Goal: Book appointment/travel/reservation

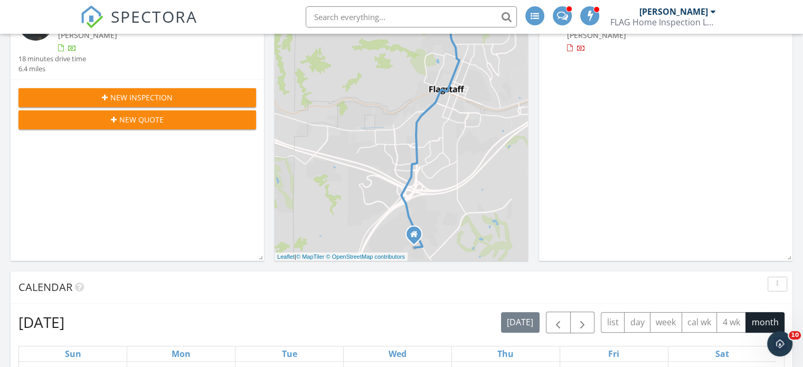
scroll to position [211, 0]
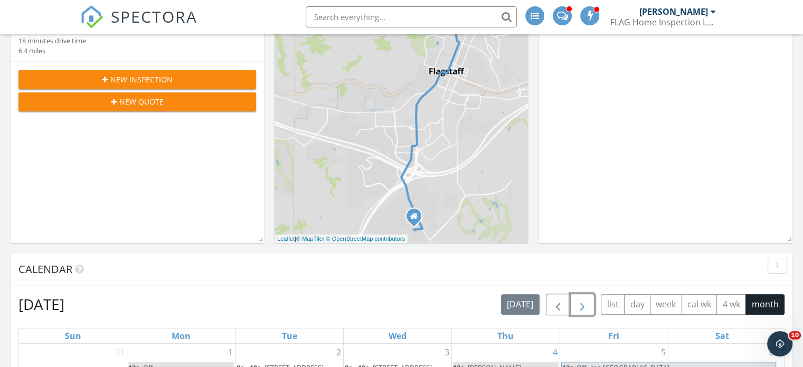
click at [580, 306] on span "button" at bounding box center [582, 304] width 13 height 13
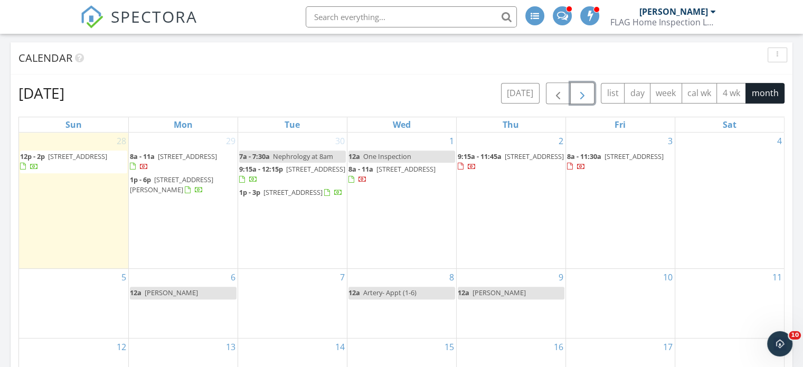
scroll to position [528, 0]
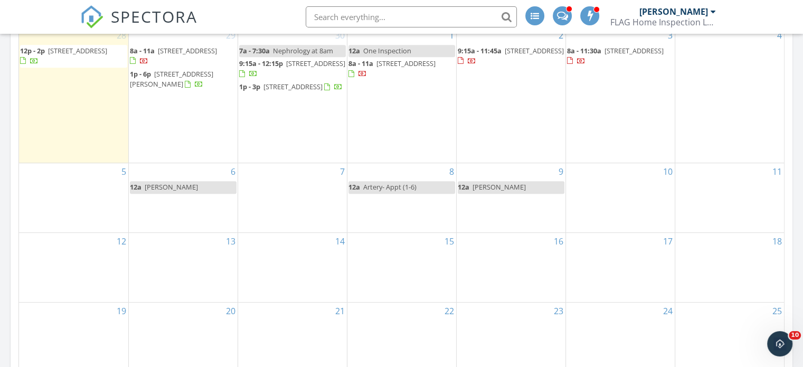
click at [158, 231] on div "6 12a Justin" at bounding box center [183, 197] width 109 height 69
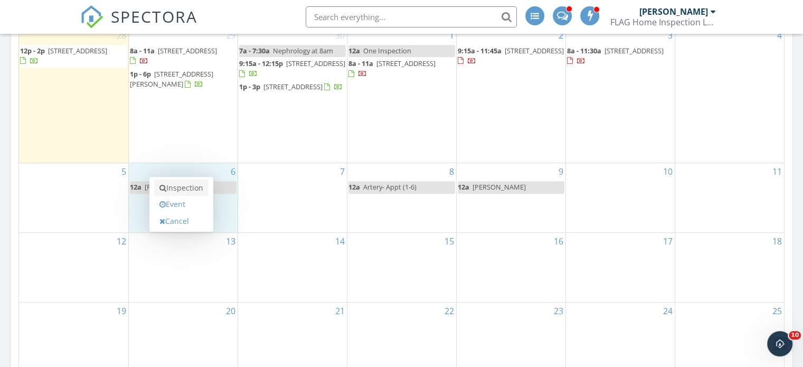
click at [174, 189] on link "Inspection" at bounding box center [181, 187] width 54 height 17
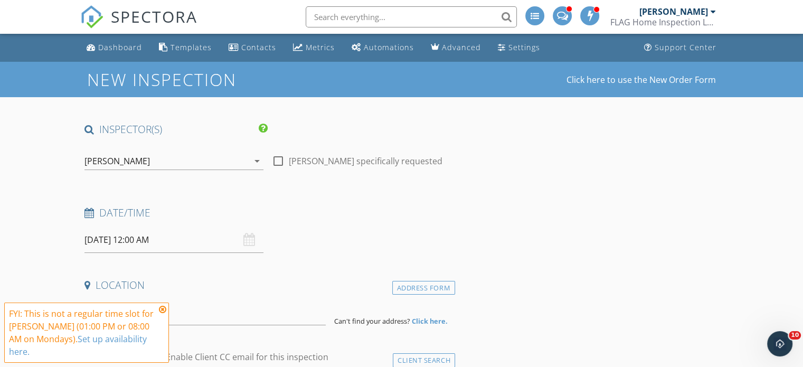
click at [163, 314] on icon at bounding box center [162, 309] width 7 height 8
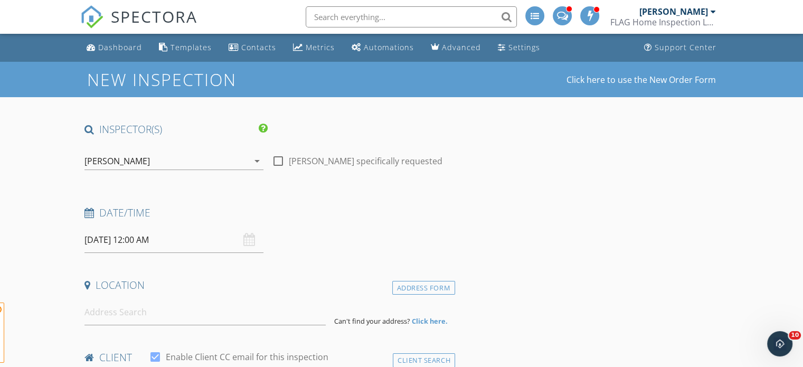
click at [146, 229] on input "10/06/2025 12:00 AM" at bounding box center [173, 240] width 179 height 26
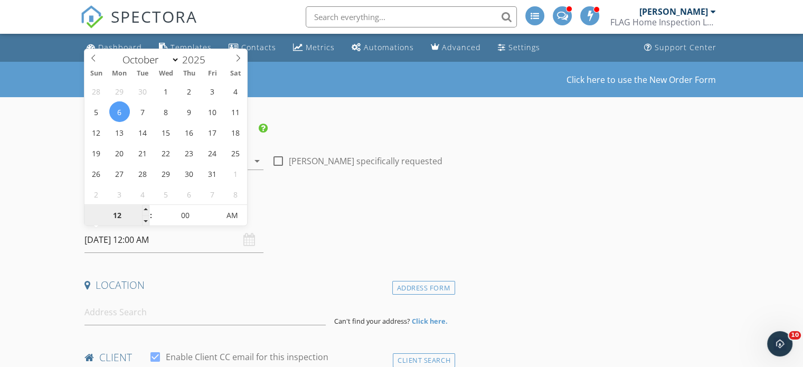
click at [141, 206] on input "12" at bounding box center [116, 215] width 65 height 21
type input "01"
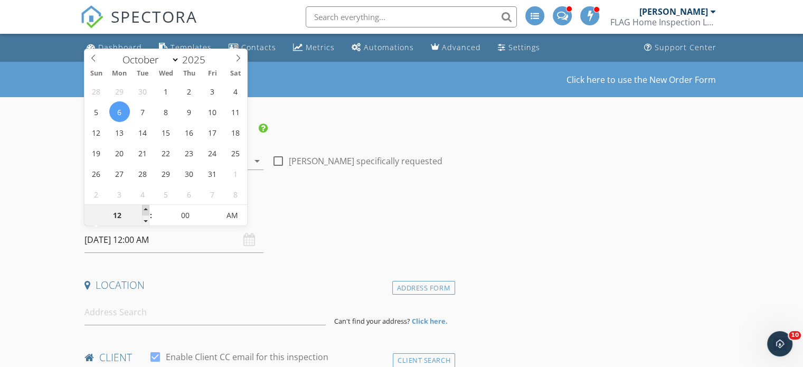
type input "10/06/2025 1:00 AM"
click at [146, 208] on span at bounding box center [145, 210] width 7 height 11
type input "02"
type input "10/06/2025 2:00 AM"
click at [146, 208] on span at bounding box center [145, 210] width 7 height 11
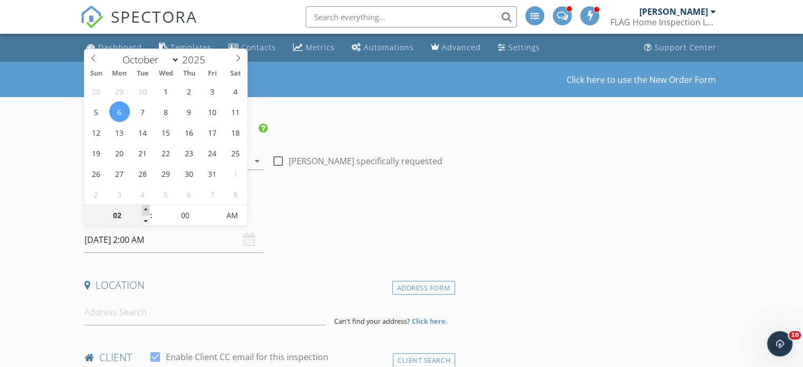
type input "03"
type input "10/06/2025 3:00 AM"
click at [146, 208] on span at bounding box center [145, 210] width 7 height 11
type input "04"
type input "10/06/2025 4:00 AM"
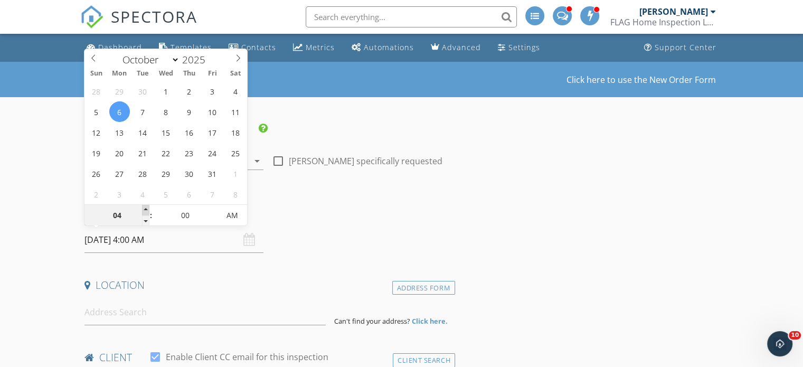
click at [146, 208] on span at bounding box center [145, 210] width 7 height 11
type input "05"
type input "10/06/2025 5:00 AM"
click at [146, 208] on span at bounding box center [145, 210] width 7 height 11
type input "06"
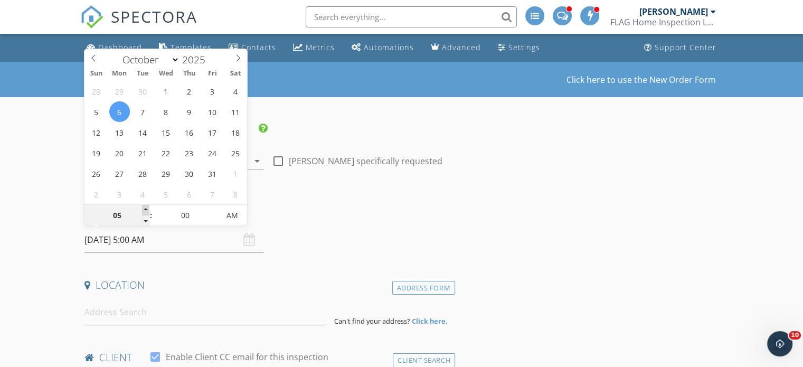
type input "10/06/2025 6:00 AM"
click at [146, 208] on span at bounding box center [145, 210] width 7 height 11
type input "07"
type input "10/06/2025 7:00 AM"
click at [146, 208] on span at bounding box center [145, 210] width 7 height 11
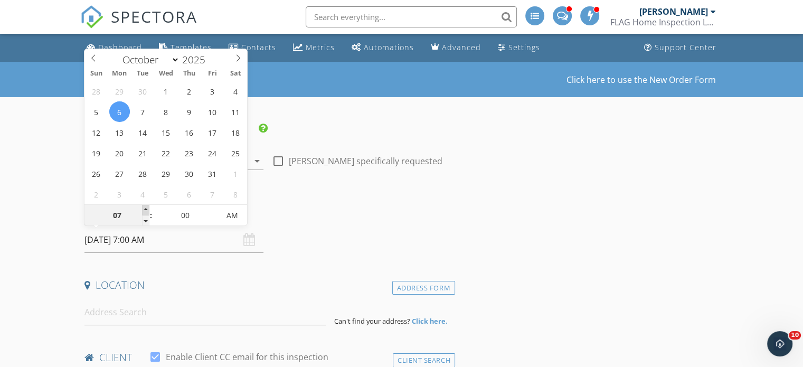
type input "08"
type input "10/06/2025 8:00 AM"
click at [146, 208] on span at bounding box center [145, 210] width 7 height 11
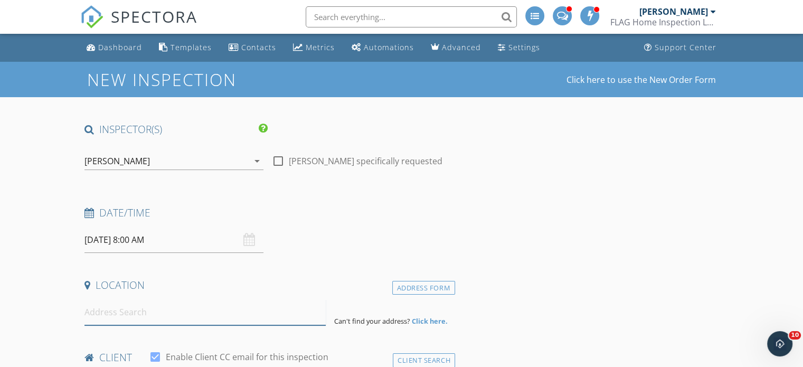
click at [111, 311] on input at bounding box center [204, 312] width 241 height 26
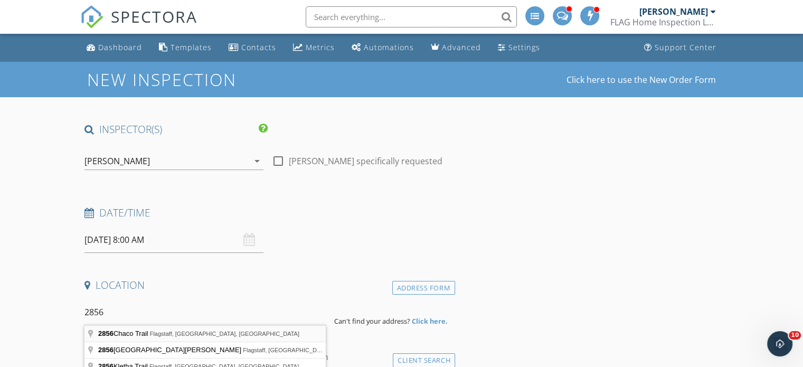
type input "2856 Chaco Trail, Flagstaff, AZ, USA"
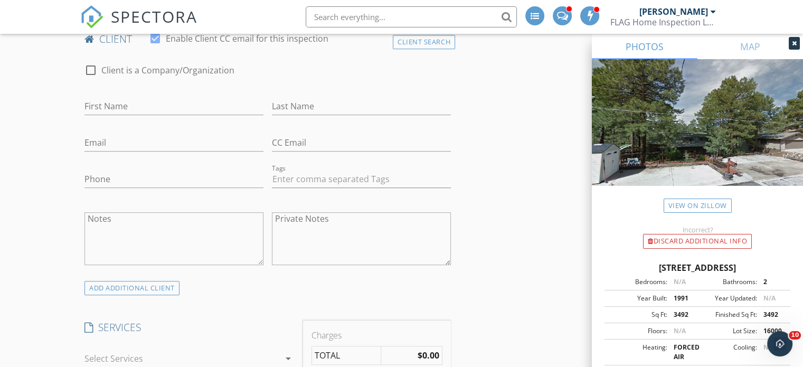
scroll to position [686, 0]
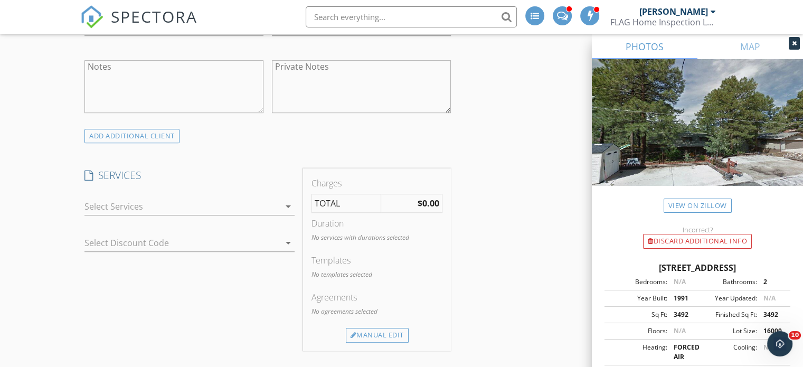
click at [133, 202] on div at bounding box center [181, 206] width 195 height 17
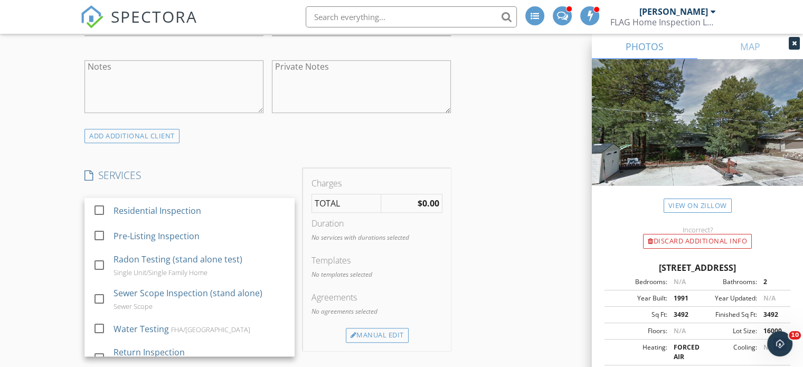
click at [133, 202] on div "Residential Inspection" at bounding box center [199, 210] width 173 height 21
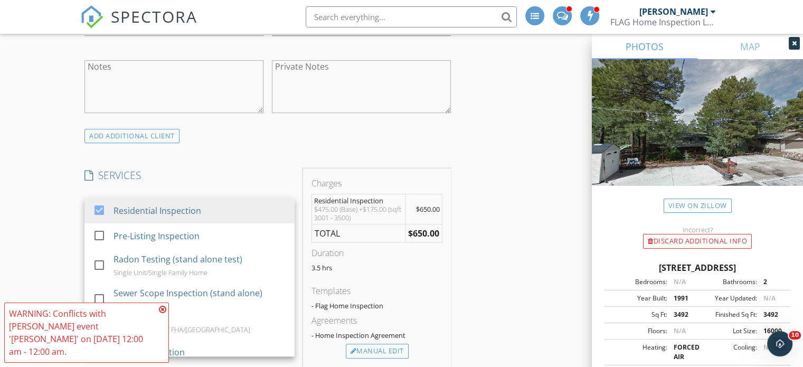
click at [53, 182] on div "New Inspection Click here to use the New Order Form INSPECTOR(S) check_box Jon …" at bounding box center [401, 347] width 803 height 1942
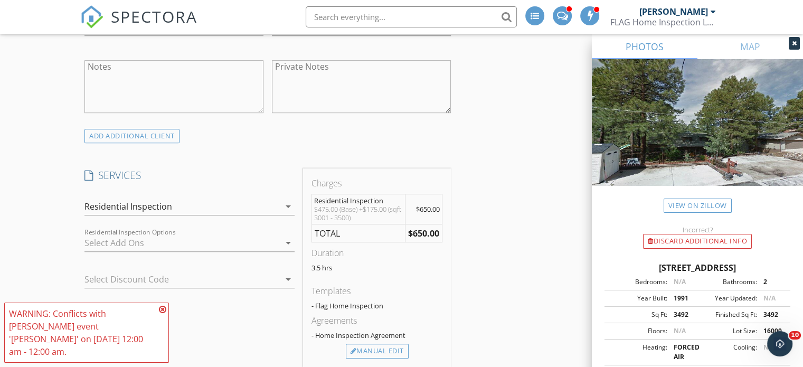
click at [164, 314] on icon at bounding box center [162, 309] width 7 height 8
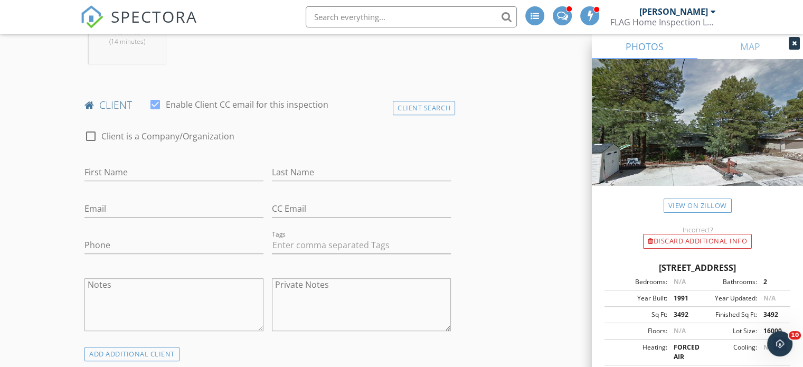
scroll to position [475, 0]
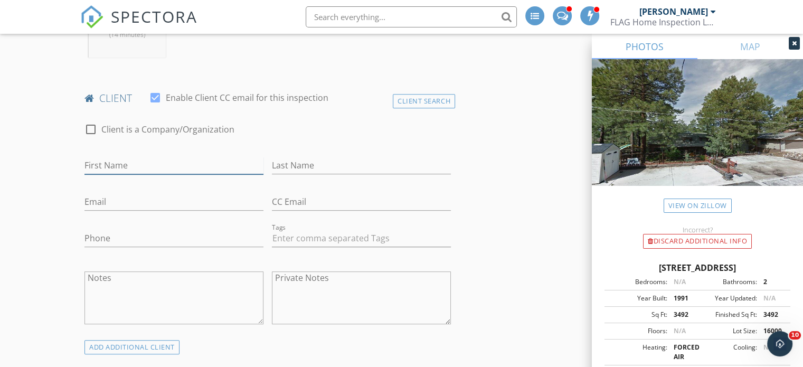
click at [125, 173] on input "First Name" at bounding box center [173, 165] width 179 height 17
type input "Debbie"
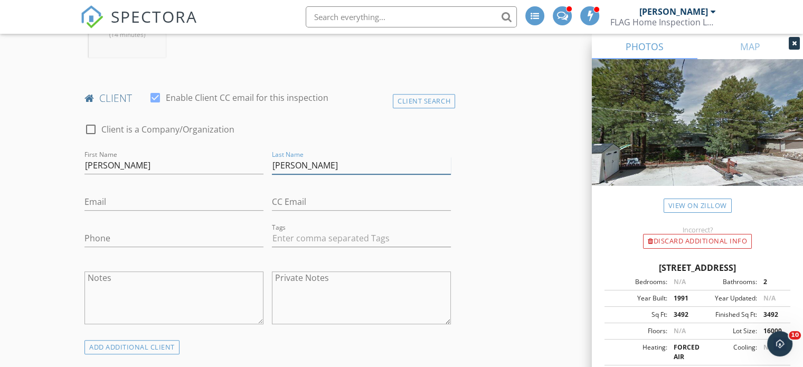
type input "Patterson"
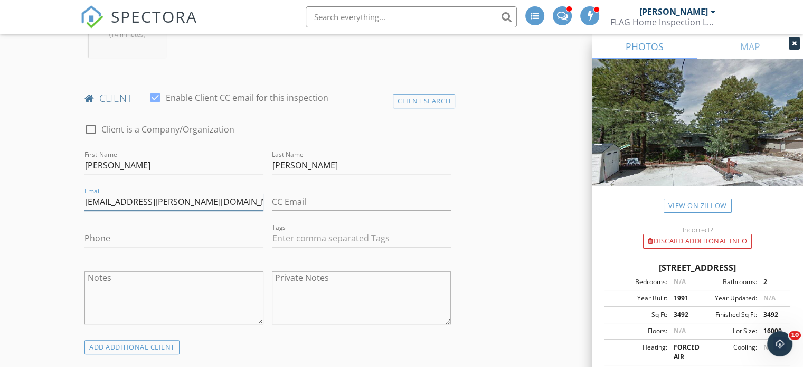
type input "fromvine2branch@cox.net"
click at [122, 237] on input "Phone" at bounding box center [173, 238] width 179 height 17
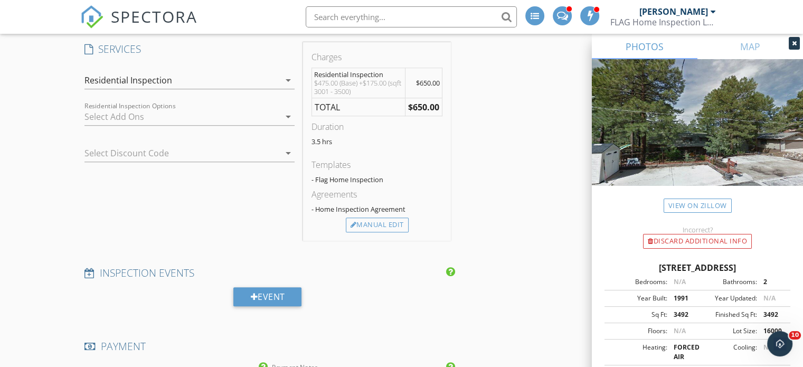
scroll to position [1003, 0]
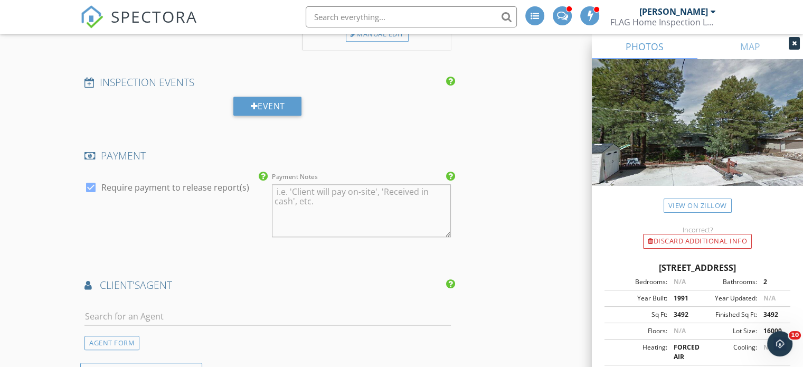
type input "602-505-1260"
click at [135, 308] on input "text" at bounding box center [267, 316] width 366 height 17
type input "justin"
click at [161, 348] on div "Remax Fine Properties" at bounding box center [149, 346] width 68 height 8
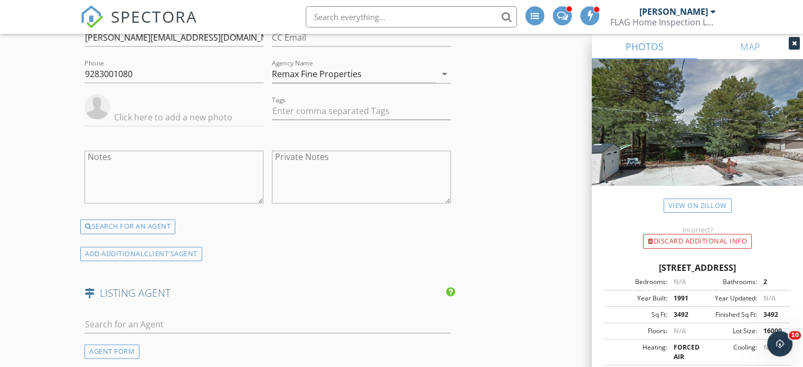
scroll to position [1425, 0]
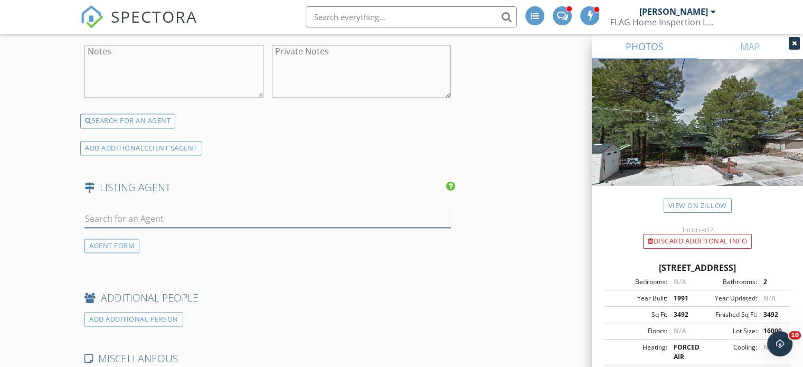
click at [110, 221] on input "text" at bounding box center [267, 218] width 366 height 17
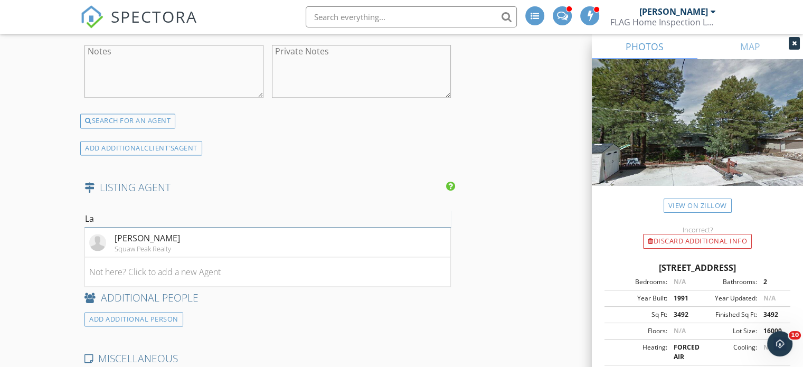
type input "L"
type input "hamil"
click at [240, 238] on div "No results found. Click to add a new Agent" at bounding box center [168, 242] width 159 height 13
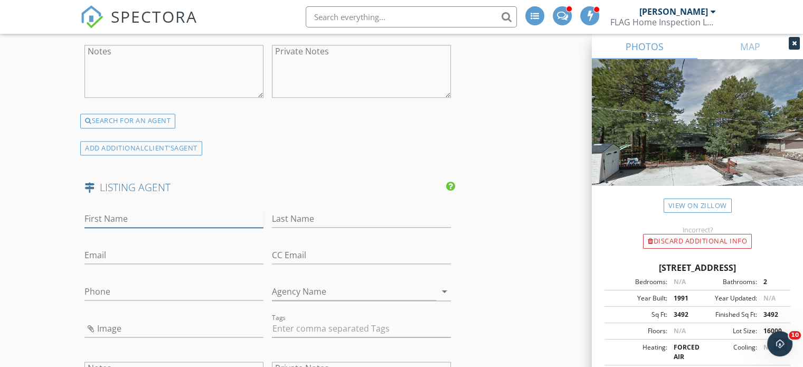
click at [122, 215] on input "First Name" at bounding box center [173, 218] width 179 height 17
type input "a"
type input "Laurie"
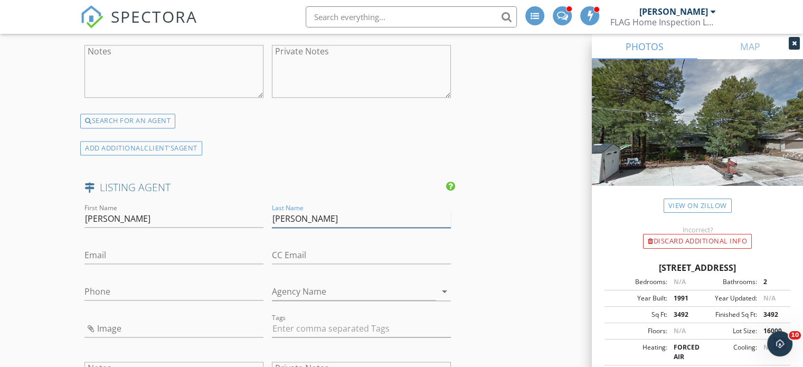
type input "Hamilton"
click at [114, 246] on input "Email" at bounding box center [173, 254] width 179 height 17
paste input "928-607-7595 flagstafflaurie@gmail.com"
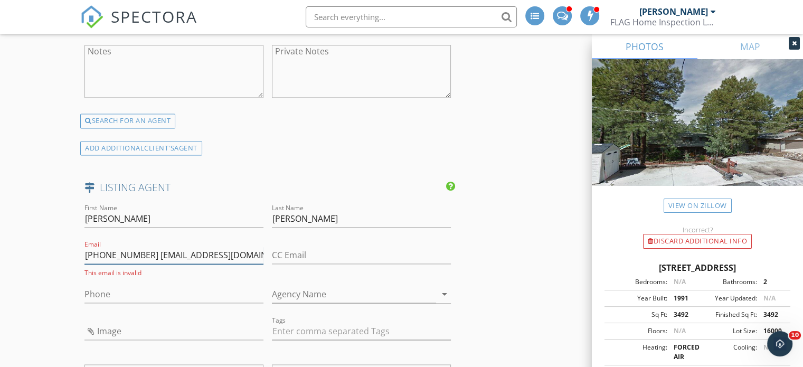
drag, startPoint x: 141, startPoint y: 253, endPoint x: 21, endPoint y: 251, distance: 120.9
type input "[EMAIL_ADDRESS][DOMAIN_NAME]"
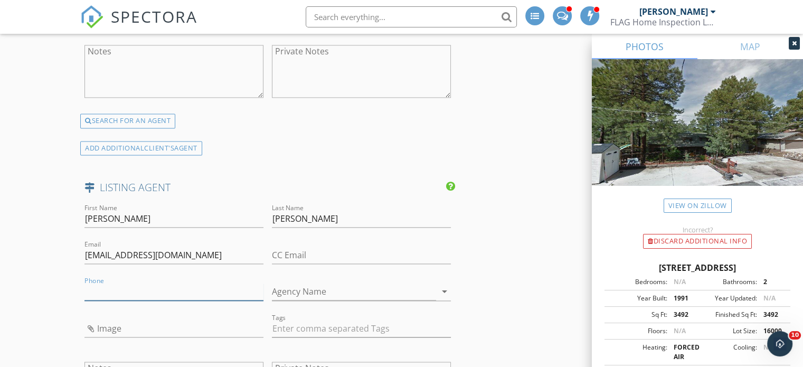
click at [115, 283] on input "Phone" at bounding box center [173, 291] width 179 height 17
paste input "[PHONE_NUMBER]"
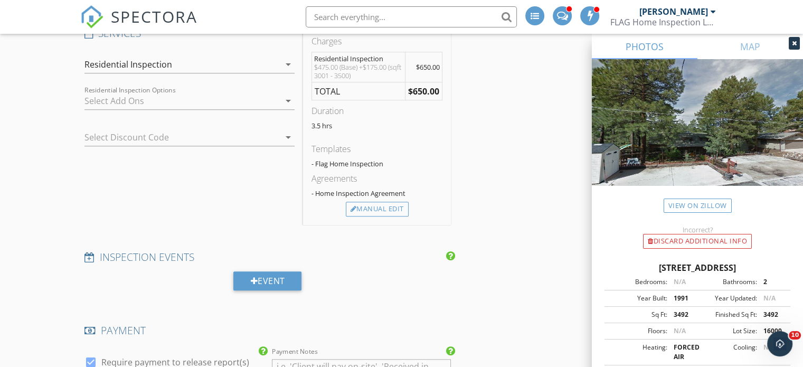
scroll to position [771, 0]
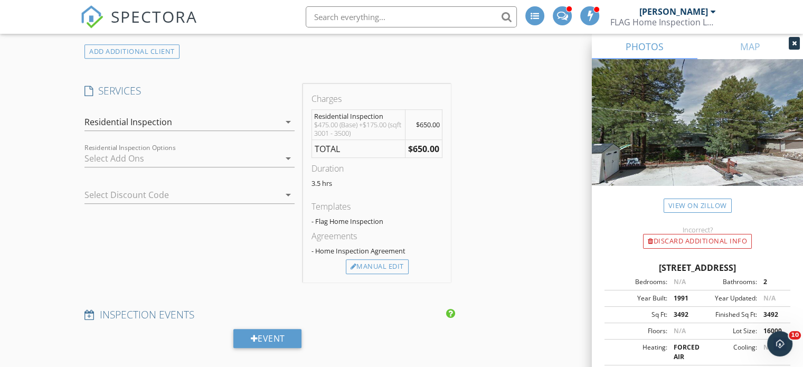
type input "[PHONE_NUMBER]"
click at [181, 153] on div at bounding box center [181, 158] width 195 height 17
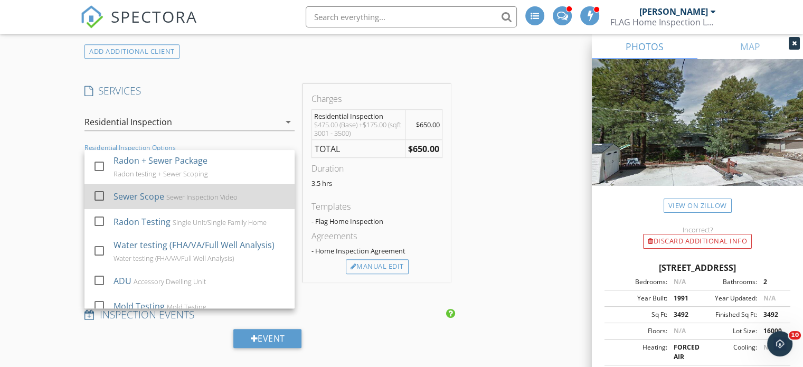
click at [97, 189] on div at bounding box center [99, 196] width 18 height 18
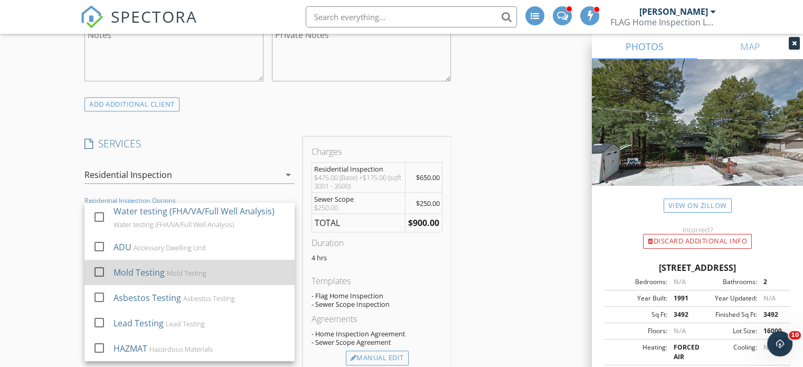
scroll to position [0, 0]
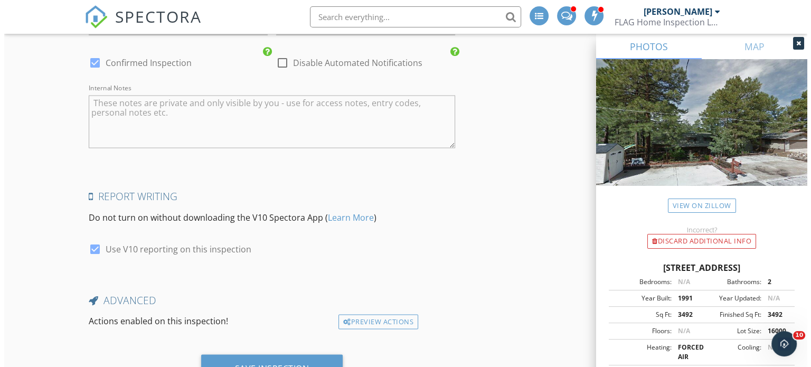
scroll to position [2075, 0]
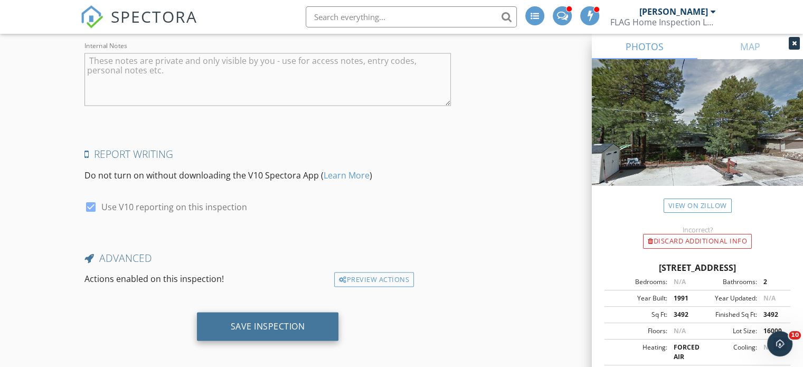
click at [289, 321] on div "Save Inspection" at bounding box center [268, 326] width 74 height 11
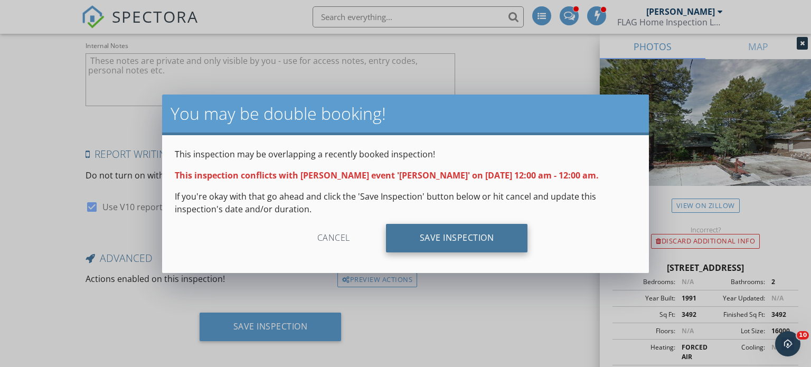
click at [404, 243] on div "Save Inspection" at bounding box center [457, 238] width 142 height 29
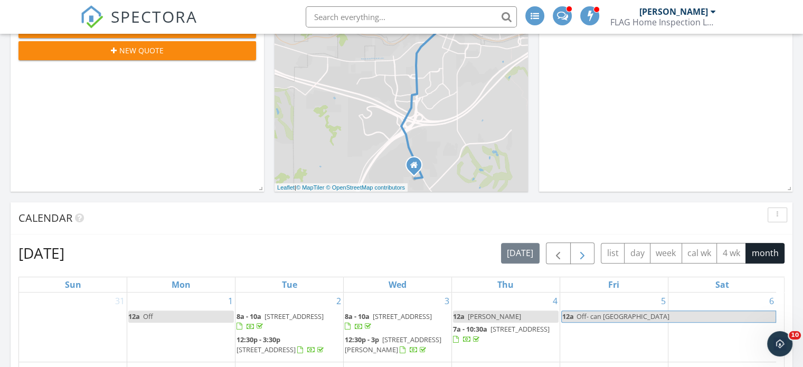
scroll to position [264, 0]
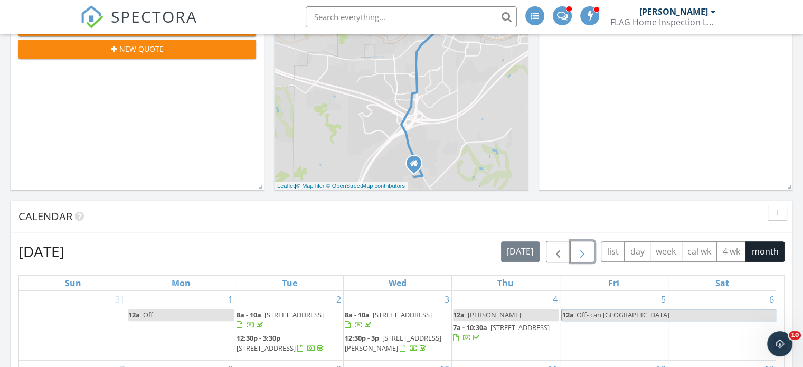
click at [584, 249] on span "button" at bounding box center [582, 251] width 13 height 13
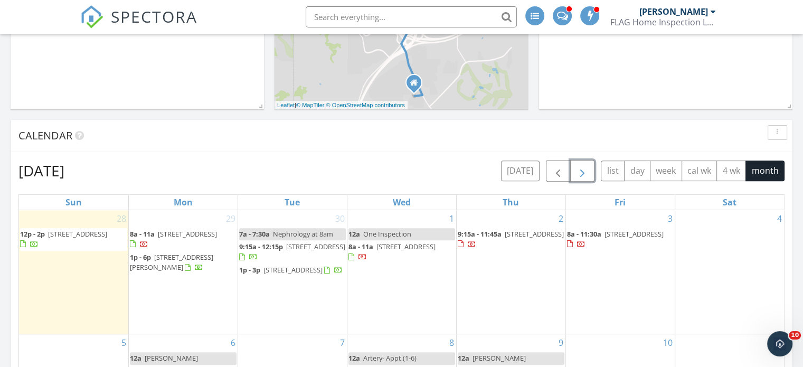
scroll to position [422, 0]
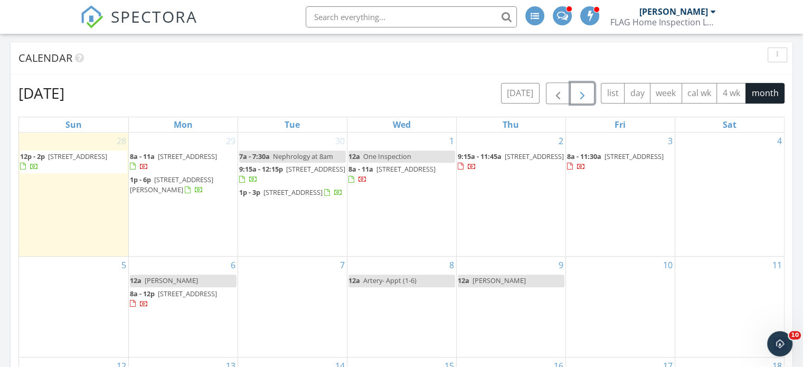
click at [396, 285] on span "Artery- Appt (1-6)" at bounding box center [389, 281] width 53 height 10
select select "9"
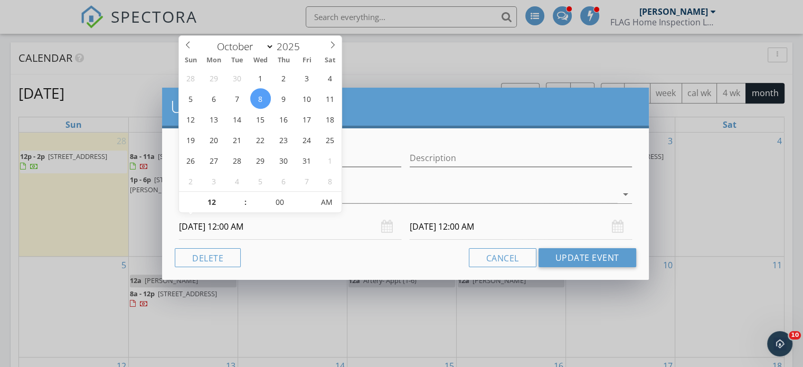
drag, startPoint x: 263, startPoint y: 228, endPoint x: 152, endPoint y: 226, distance: 110.9
click at [152, 226] on div "Update Event Name Artery- Appt (1-6) Description Jon Offner arrow_drop_down 10/…" at bounding box center [401, 183] width 803 height 367
type input "01"
type input "10/08/2025 1:00 AM"
click at [241, 192] on span at bounding box center [239, 197] width 7 height 11
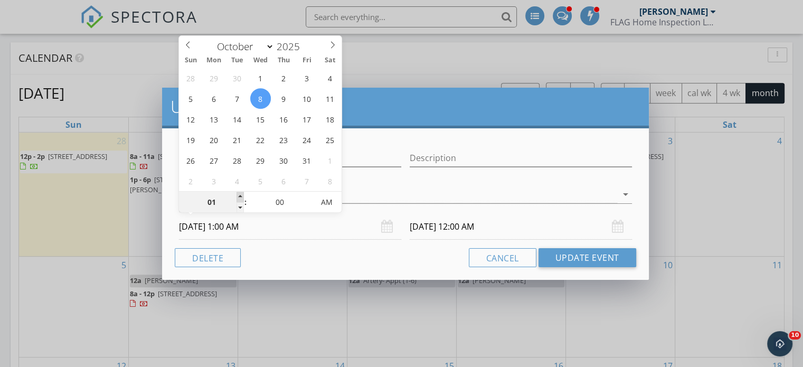
type input "10/09/2025 1:00 AM"
type input "02"
type input "10/08/2025 2:00 AM"
click at [242, 192] on span at bounding box center [239, 197] width 7 height 11
type input "10/09/2025 2:00 AM"
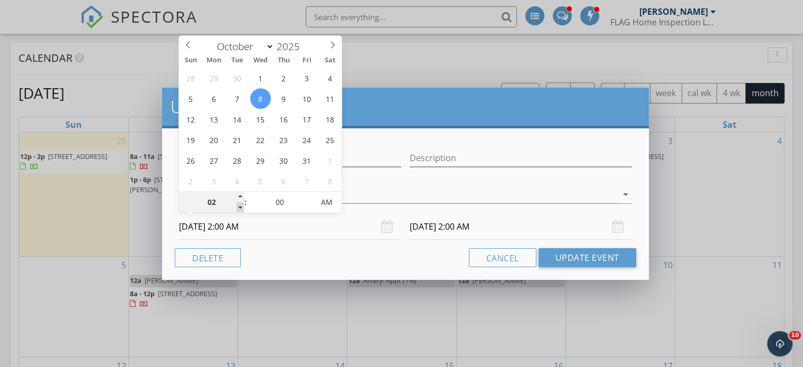
type input "01"
type input "10/08/2025 1:00 AM"
click at [239, 207] on span at bounding box center [239, 207] width 7 height 11
type input "12"
type input "10/08/2025 12:00 AM"
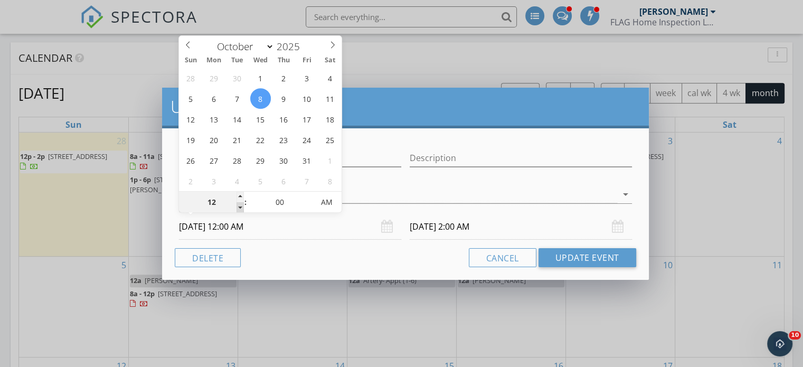
click at [239, 207] on span at bounding box center [239, 207] width 7 height 11
type input "12"
type input "10/09/2025 12:00 AM"
click at [342, 207] on div at bounding box center [405, 210] width 453 height 6
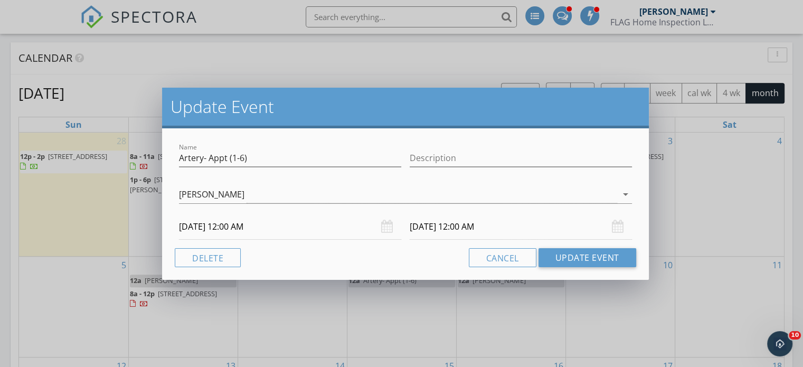
click at [309, 236] on input "10/08/2025 12:00 AM" at bounding box center [290, 227] width 222 height 26
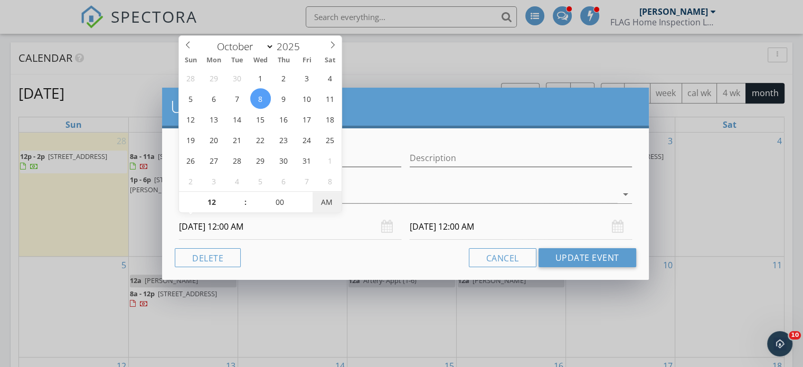
type input "10/08/2025 12:00 PM"
click at [329, 206] on span "AM" at bounding box center [326, 202] width 29 height 21
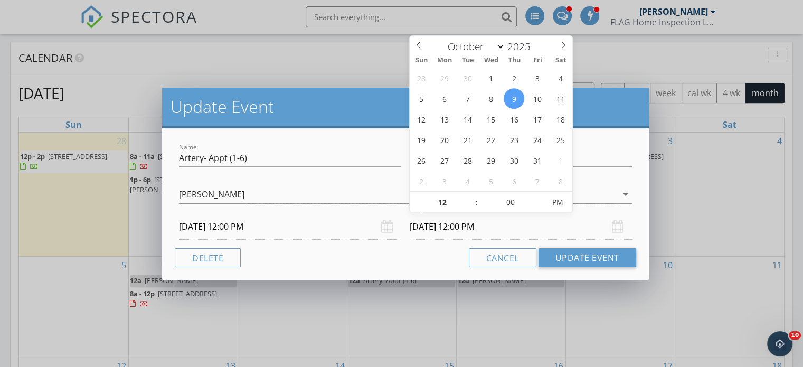
click at [450, 234] on input "10/09/2025 12:00 PM" at bounding box center [521, 227] width 222 height 26
type input "10/08/2025 12:00 PM"
type input "11"
type input "55"
type input "10/08/2025 11:55 AM"
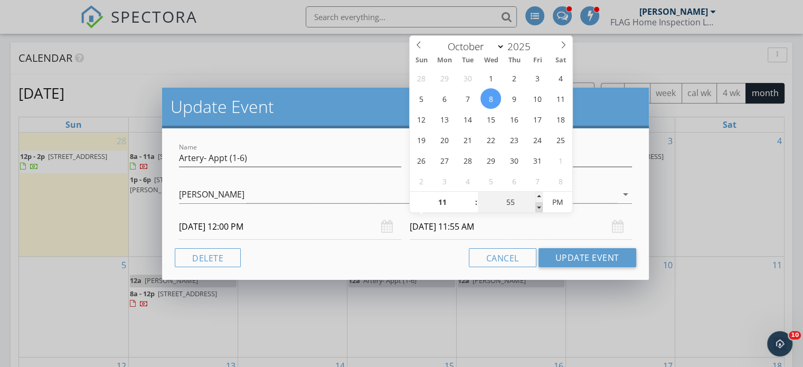
click at [537, 206] on span at bounding box center [538, 207] width 7 height 11
type input "50"
type input "10/08/2025 11:50 AM"
click at [537, 206] on span at bounding box center [538, 207] width 7 height 11
type input "45"
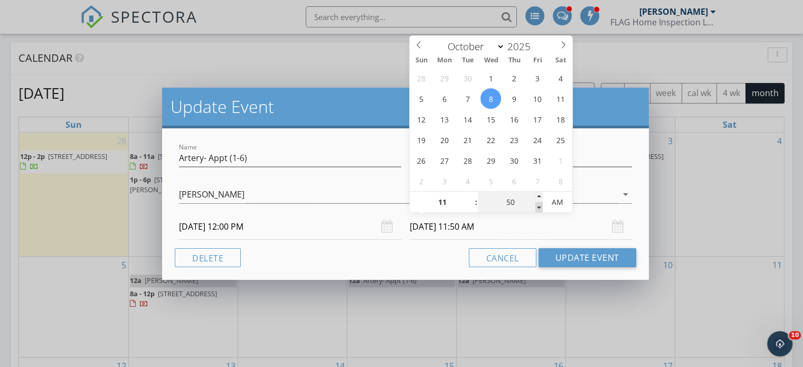
type input "10/08/2025 11:45 AM"
click at [538, 207] on span at bounding box center [538, 207] width 7 height 11
type input "50"
type input "10/08/2025 11:50 AM"
click at [538, 196] on span at bounding box center [538, 197] width 7 height 11
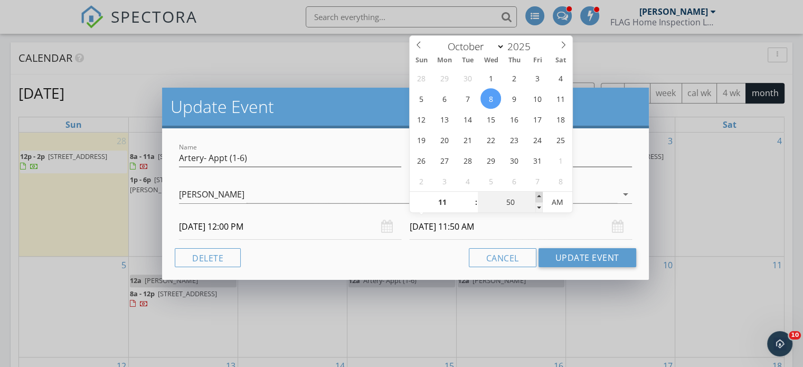
type input "55"
type input "10/08/2025 11:55 AM"
click at [538, 196] on span at bounding box center [538, 197] width 7 height 11
type input "12"
type input "00"
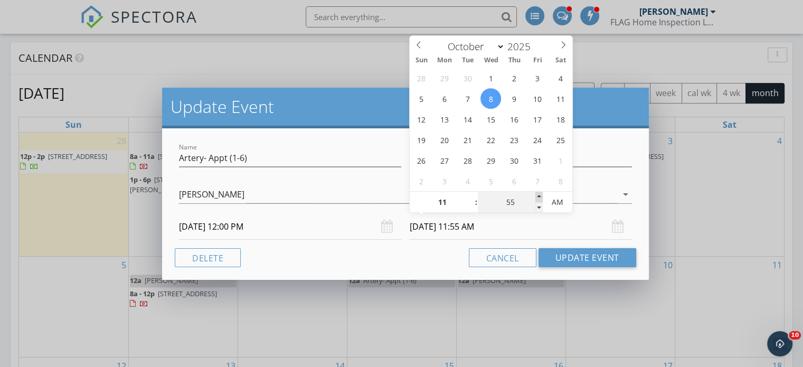
type input "10/08/2025 12:00 PM"
click at [538, 196] on span at bounding box center [538, 197] width 7 height 11
type input "01"
type input "10/08/2025 1:00 PM"
click at [471, 195] on span at bounding box center [470, 197] width 7 height 11
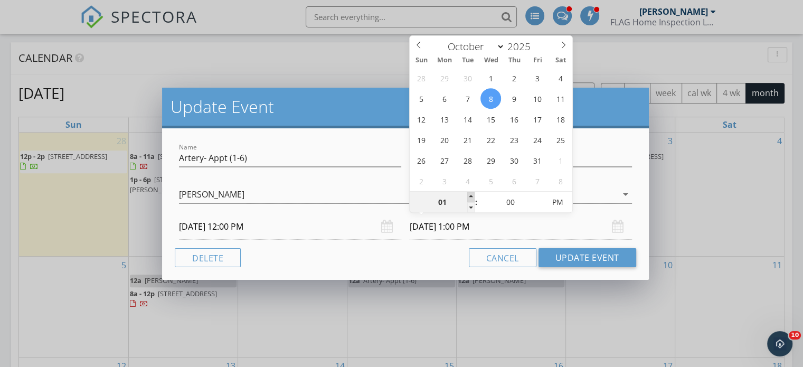
type input "02"
type input "10/08/2025 2:00 PM"
click at [471, 195] on span at bounding box center [470, 197] width 7 height 11
type input "03"
type input "10/08/2025 3:00 PM"
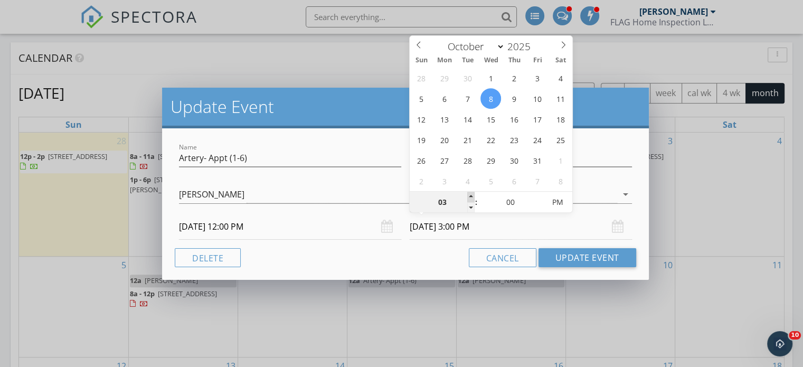
click at [471, 195] on span at bounding box center [470, 197] width 7 height 11
type input "04"
type input "10/08/2025 4:00 PM"
click at [471, 195] on span at bounding box center [470, 197] width 7 height 11
type input "05"
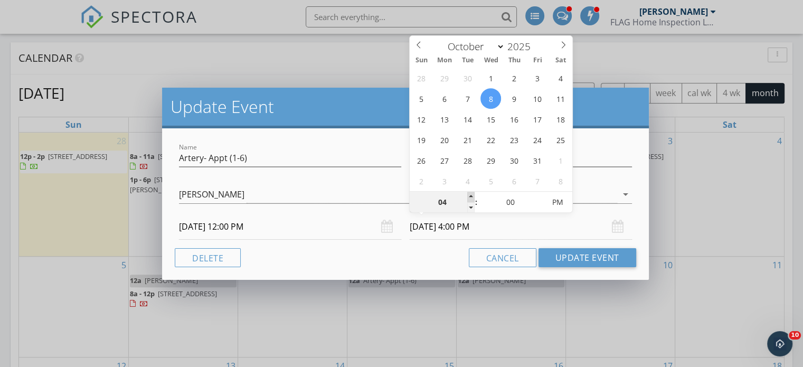
type input "10/08/2025 5:00 PM"
click at [471, 195] on span at bounding box center [470, 197] width 7 height 11
type input "06"
type input "10/08/2025 6:00 PM"
click at [471, 195] on span at bounding box center [470, 197] width 7 height 11
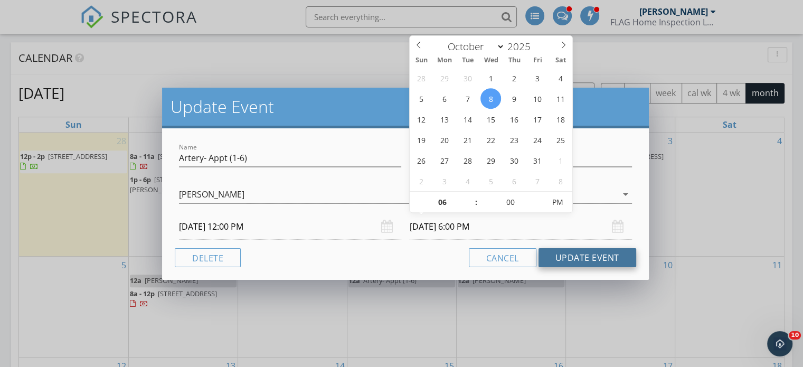
click at [560, 256] on button "Update Event" at bounding box center [587, 257] width 98 height 19
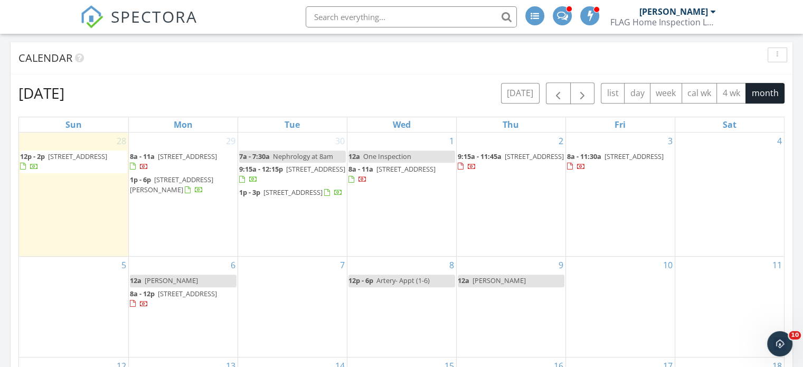
click at [714, 13] on div at bounding box center [712, 11] width 5 height 8
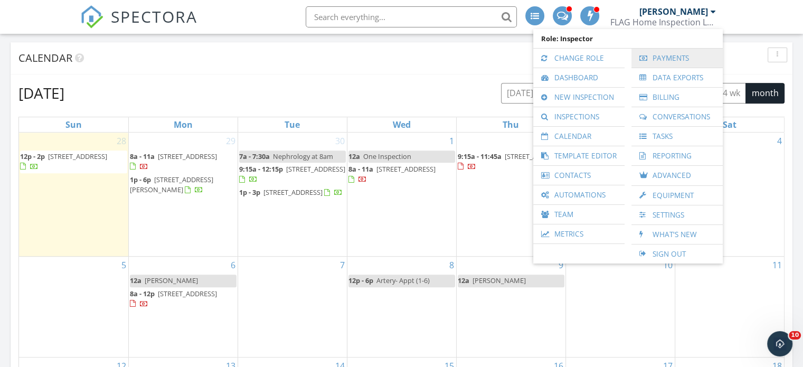
click at [689, 54] on link "Payments" at bounding box center [677, 58] width 81 height 19
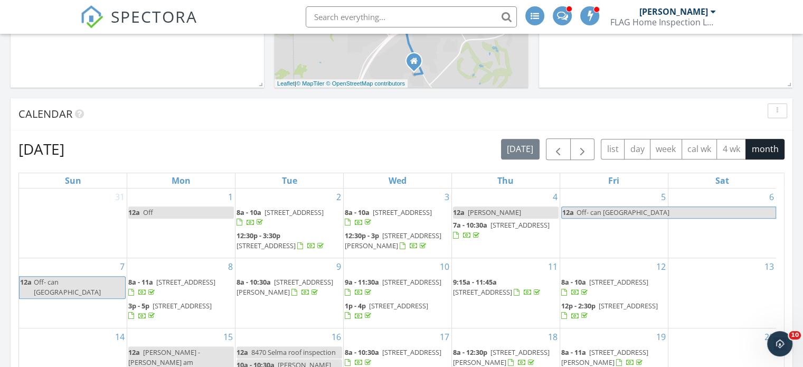
scroll to position [317, 0]
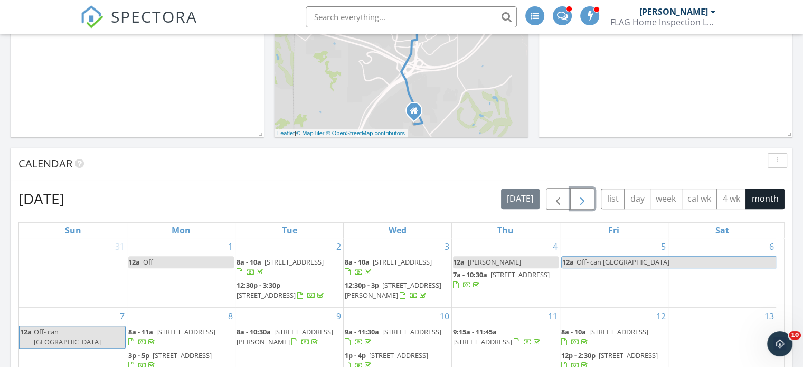
click at [590, 199] on button "button" at bounding box center [582, 199] width 25 height 22
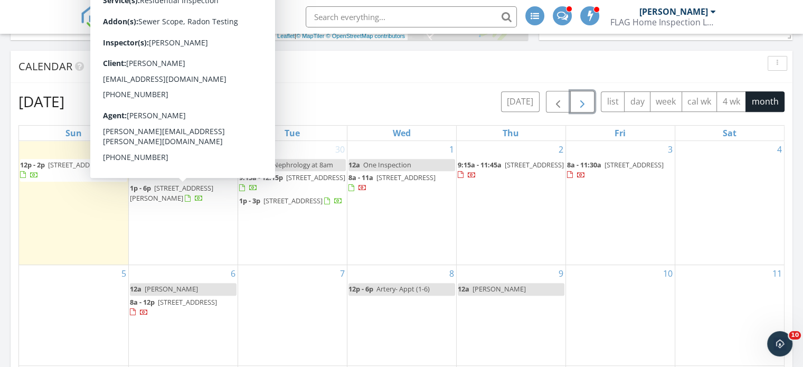
scroll to position [422, 0]
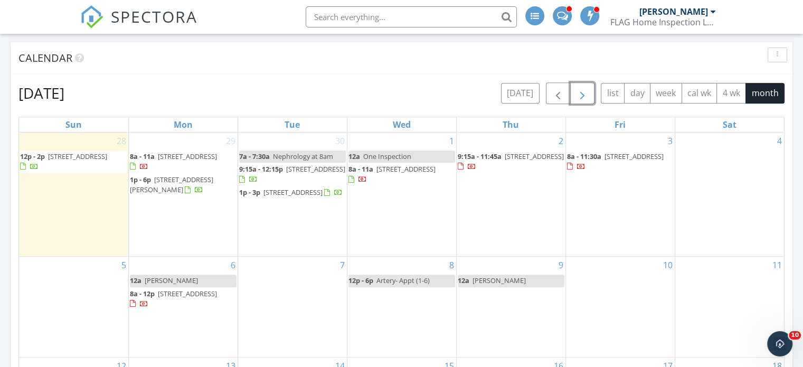
click at [167, 298] on span "[STREET_ADDRESS]" at bounding box center [187, 294] width 59 height 10
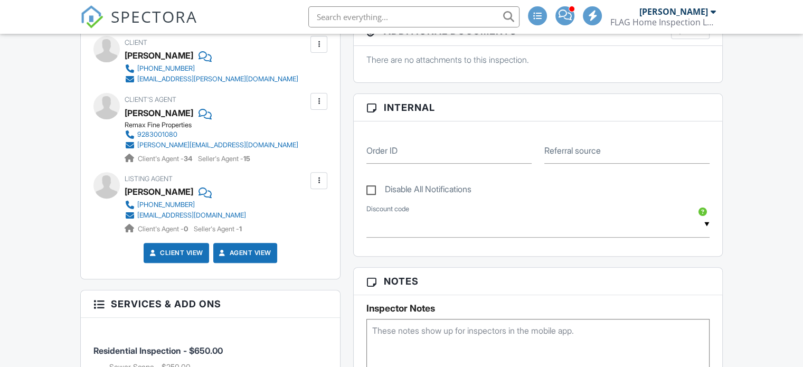
click at [397, 309] on h5 "Inspector Notes" at bounding box center [537, 308] width 343 height 11
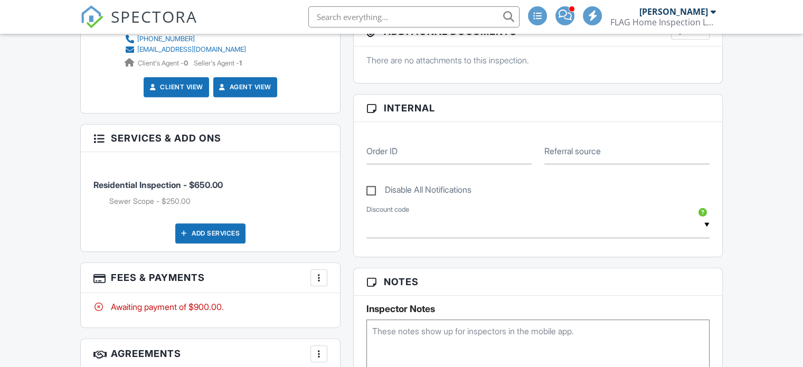
scroll to position [535, 0]
click at [396, 337] on textarea at bounding box center [537, 345] width 343 height 53
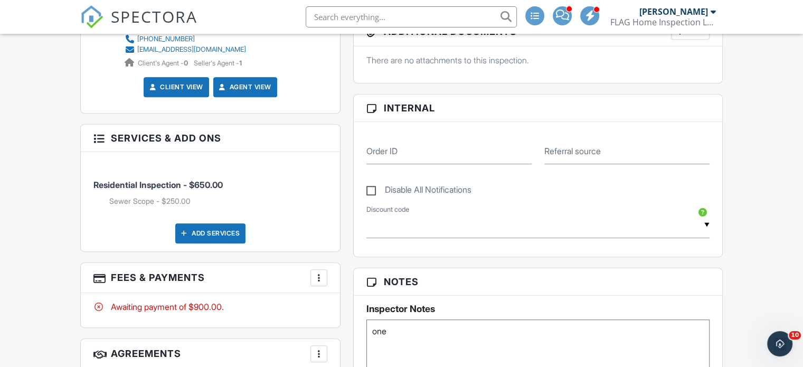
scroll to position [0, 0]
type textarea "o"
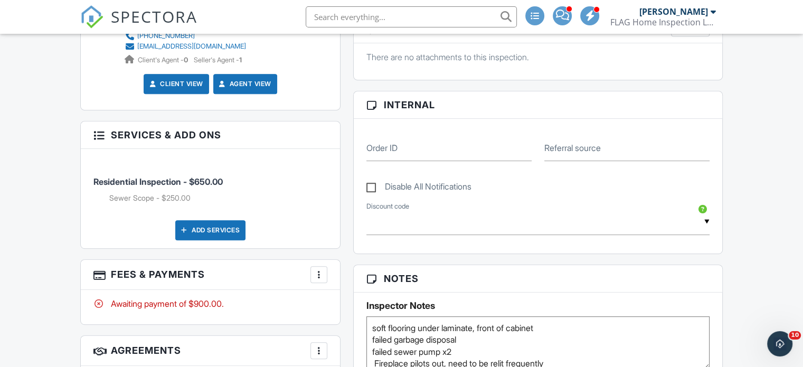
scroll to position [12, 0]
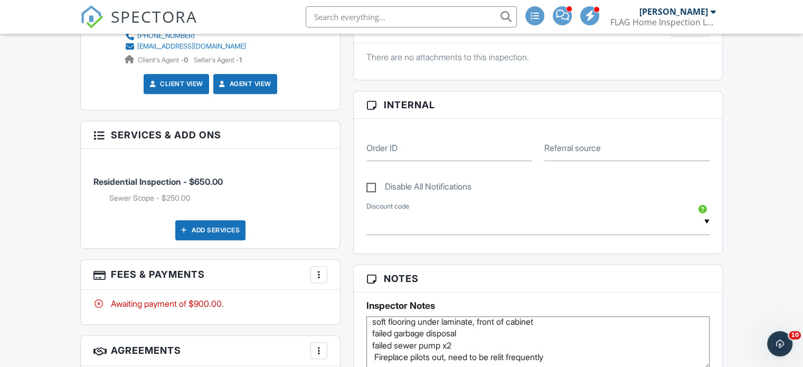
click at [376, 350] on textarea "soft flooring under laminate, front of cabinet failed garbage disposal failed s…" at bounding box center [537, 342] width 343 height 53
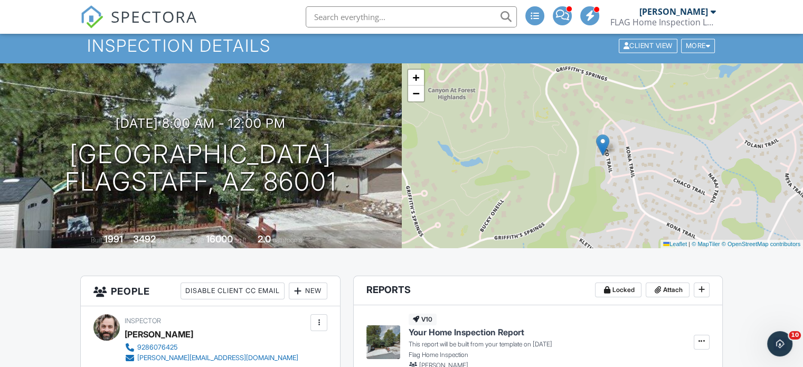
scroll to position [53, 0]
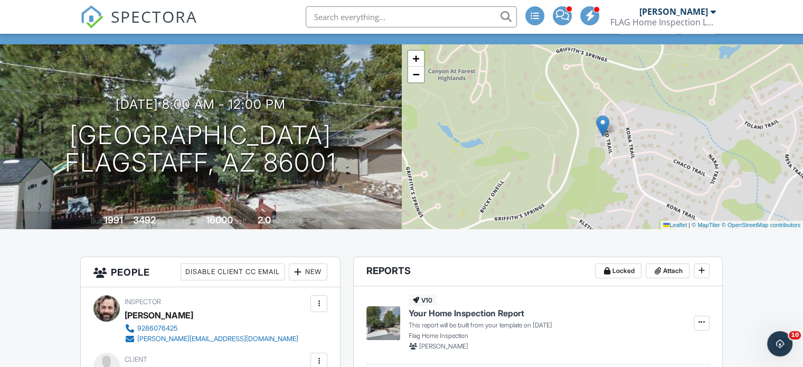
type textarea "soft flooring under laminate, front of cabinet failed garbage disposal failed s…"
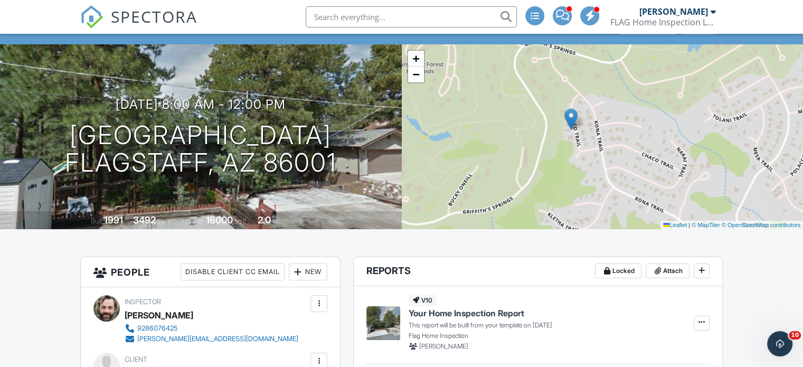
drag, startPoint x: 598, startPoint y: 186, endPoint x: 566, endPoint y: 179, distance: 32.4
click at [566, 179] on div "+ − Leaflet | © MapTiler © OpenStreetMap contributors" at bounding box center [603, 136] width 402 height 185
